Goal: Information Seeking & Learning: Learn about a topic

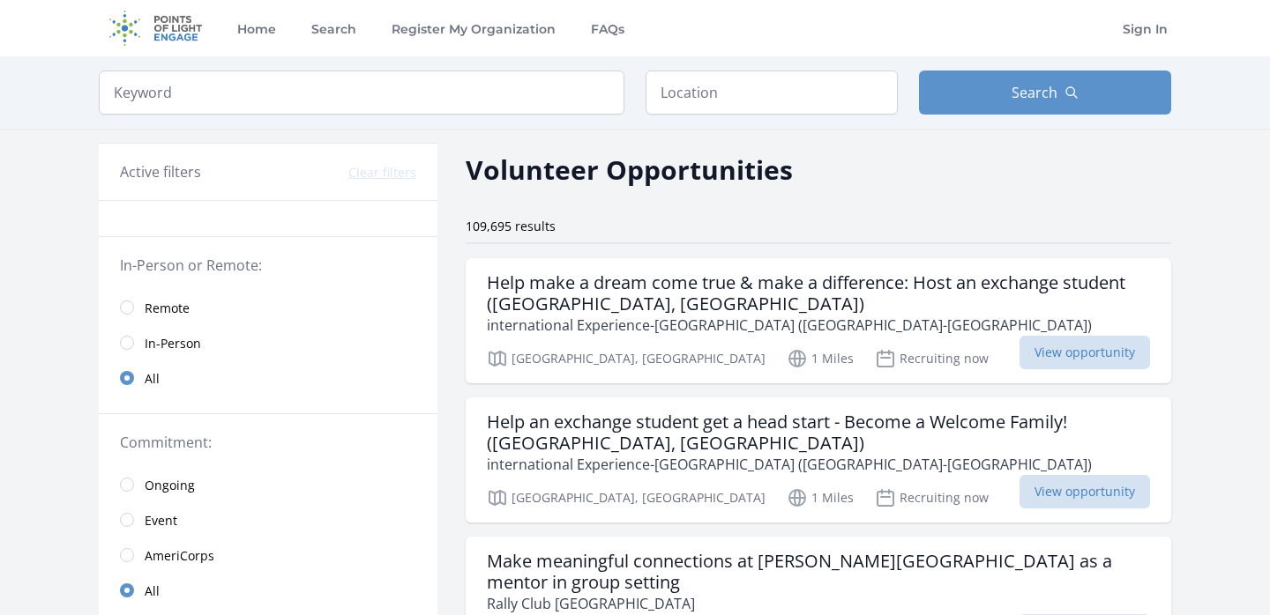
click at [160, 303] on span "Remote" at bounding box center [167, 309] width 45 height 18
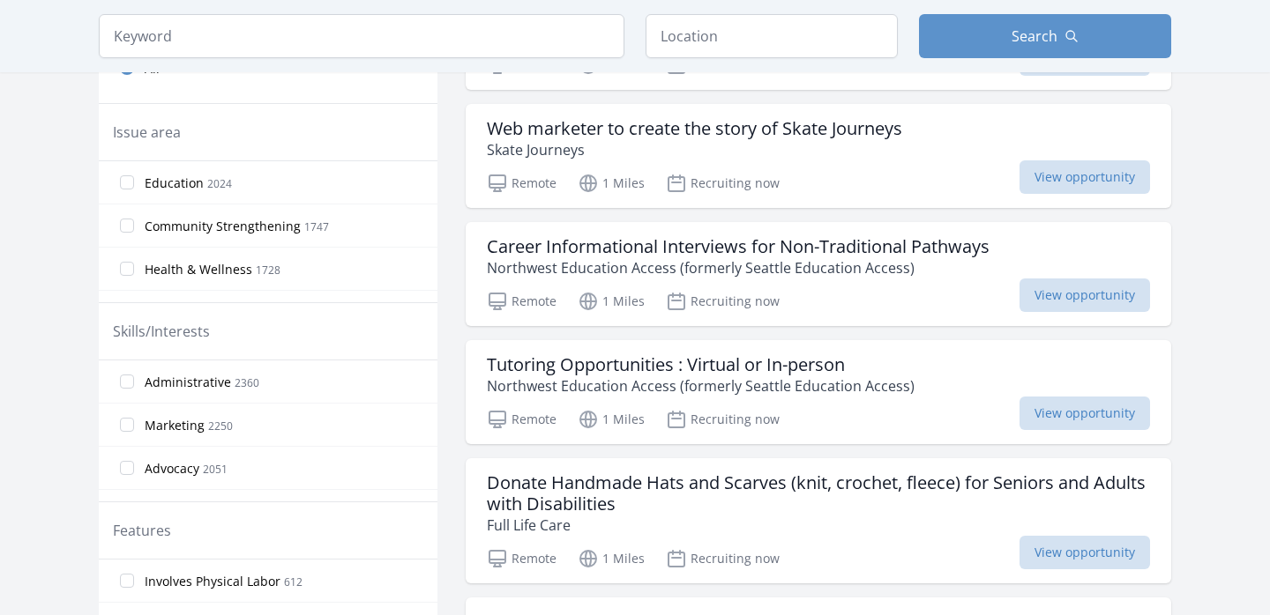
scroll to position [530, 0]
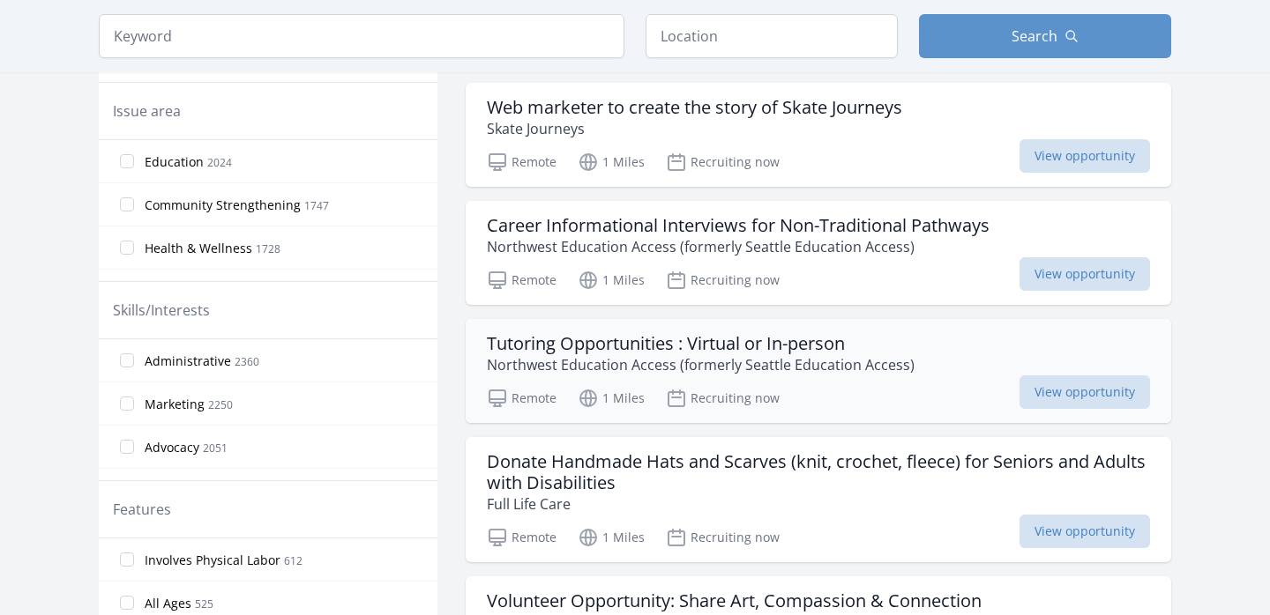
click at [580, 348] on h3 "Tutoring Opportunities : Virtual or In-person" at bounding box center [701, 343] width 428 height 21
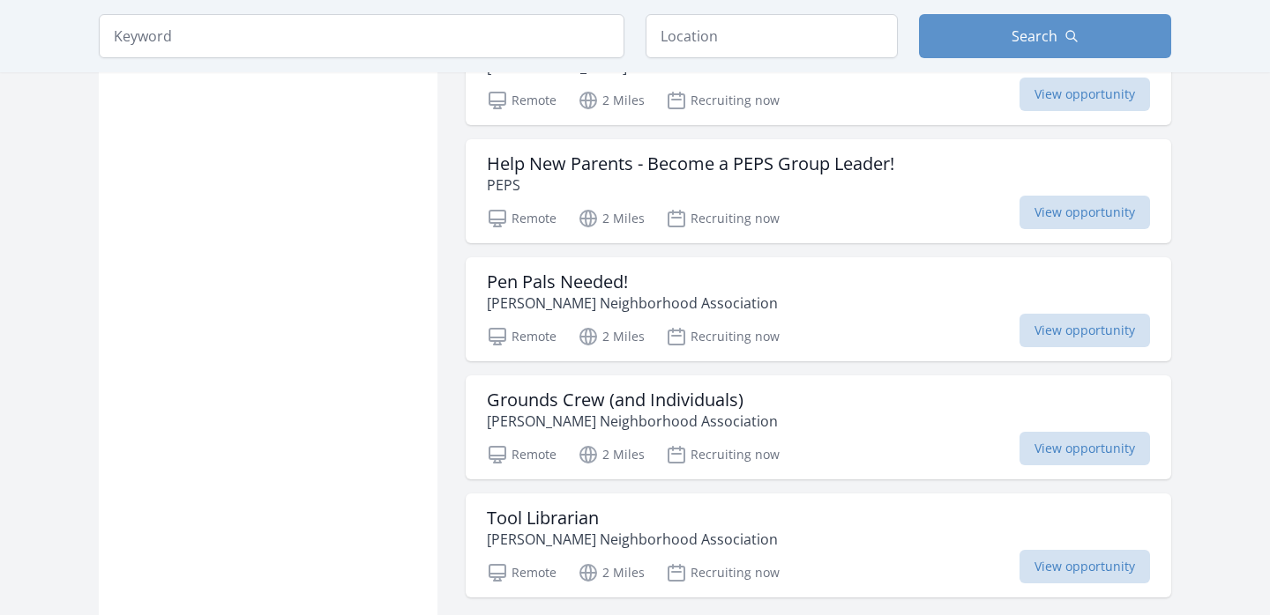
scroll to position [2034, 0]
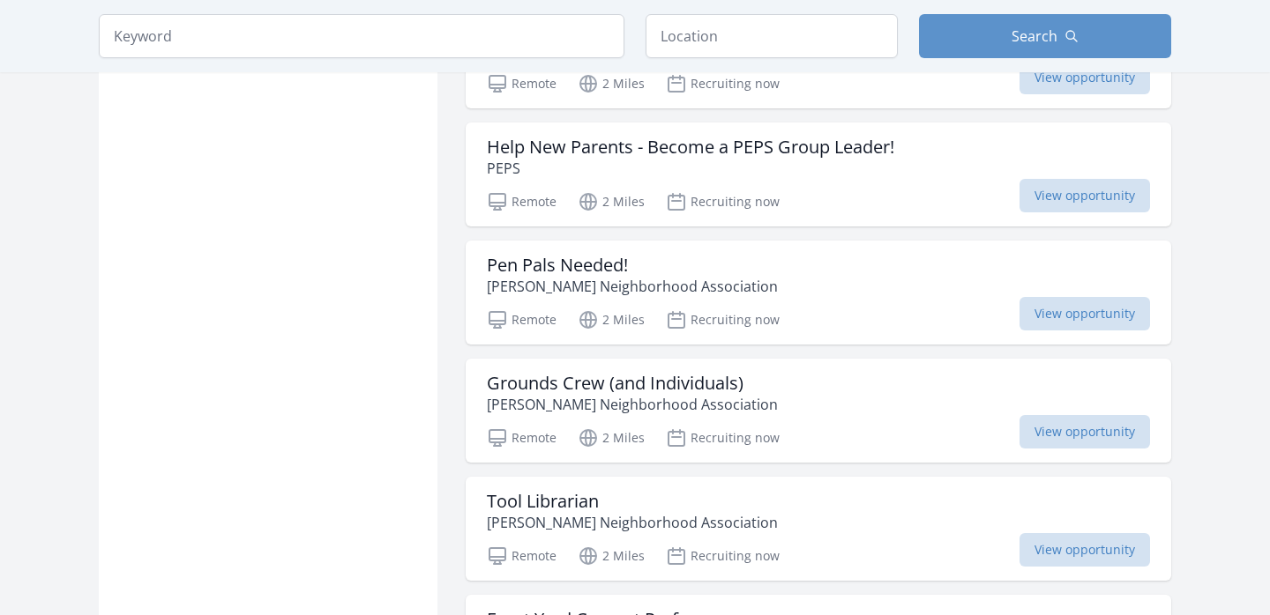
scroll to position [2049, 0]
click at [601, 274] on h3 "Pen Pals Needed!" at bounding box center [632, 263] width 291 height 21
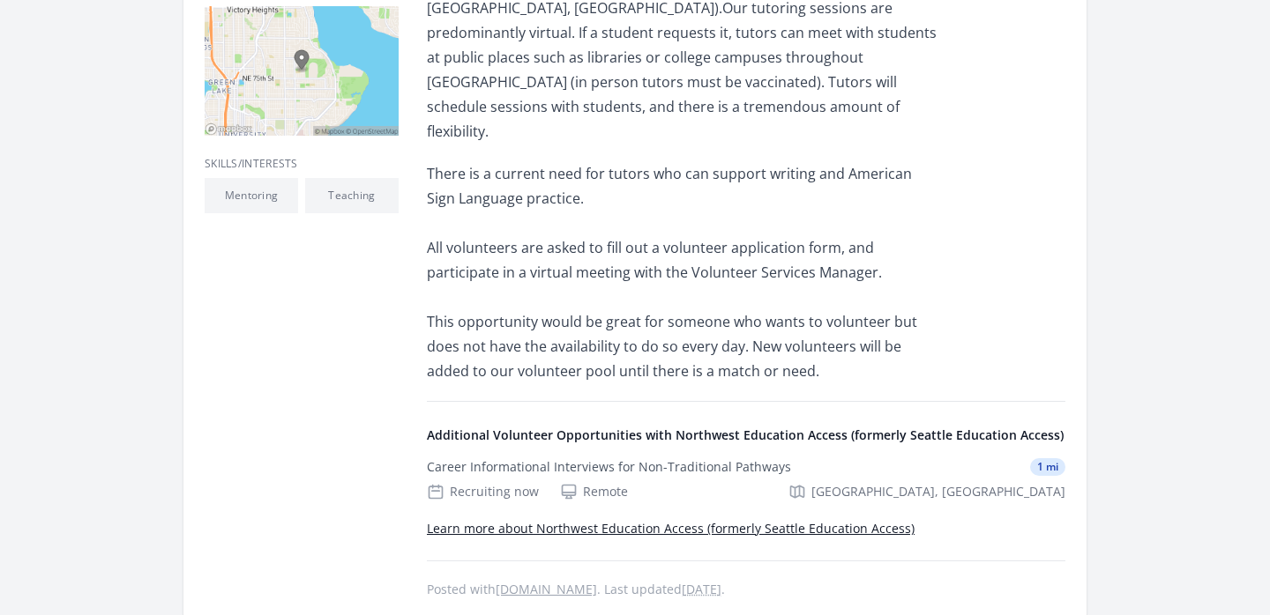
scroll to position [549, 0]
